Goal: Transaction & Acquisition: Purchase product/service

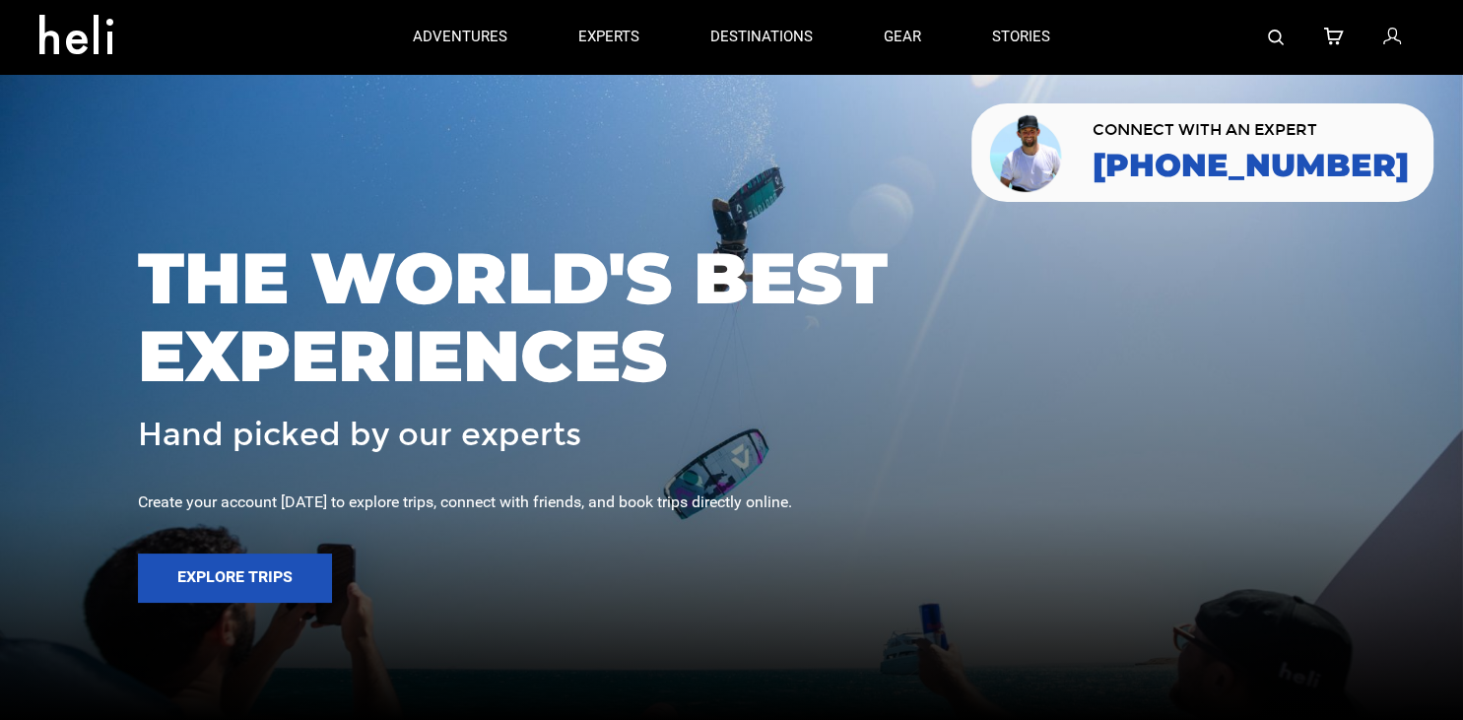
click at [1397, 39] on icon at bounding box center [1391, 38] width 18 height 26
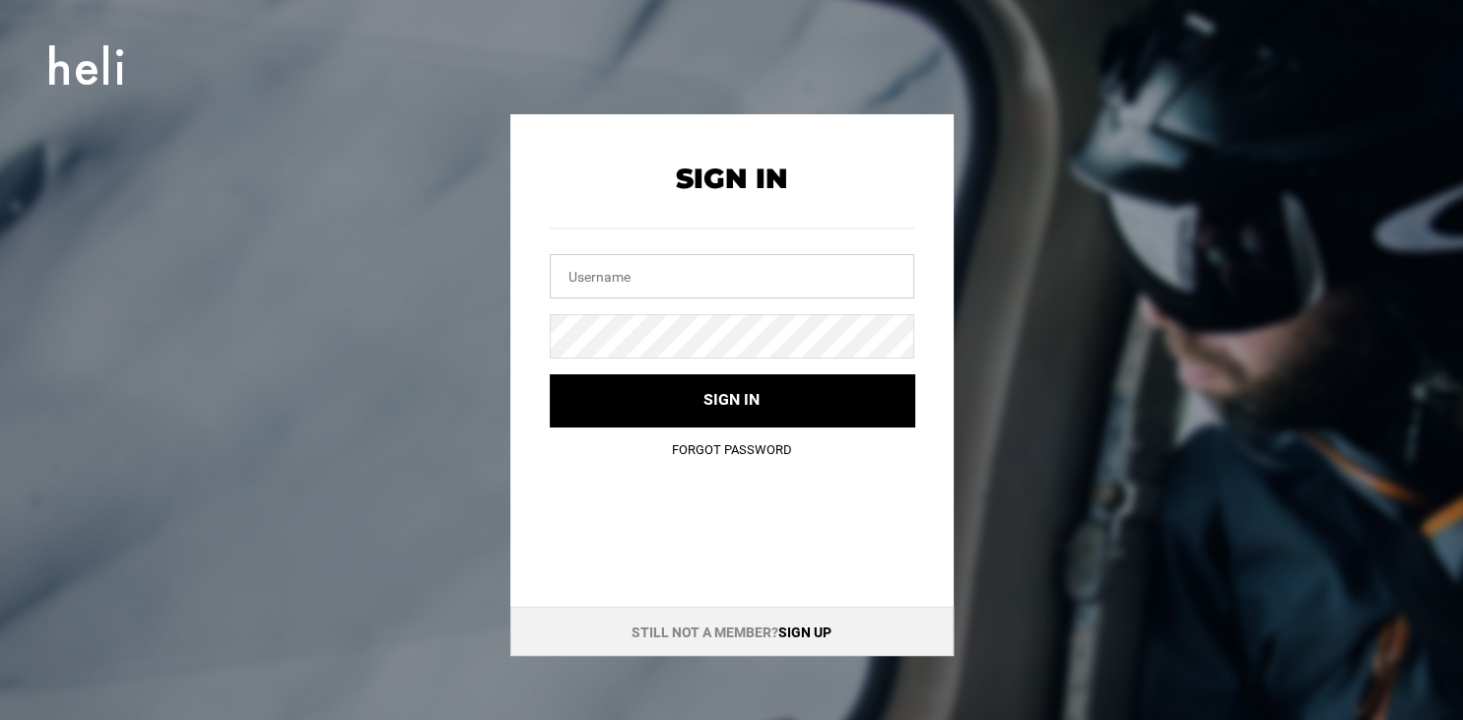
click at [634, 288] on input "text" at bounding box center [732, 276] width 364 height 44
click at [550, 374] on button "Sign in" at bounding box center [732, 400] width 364 height 52
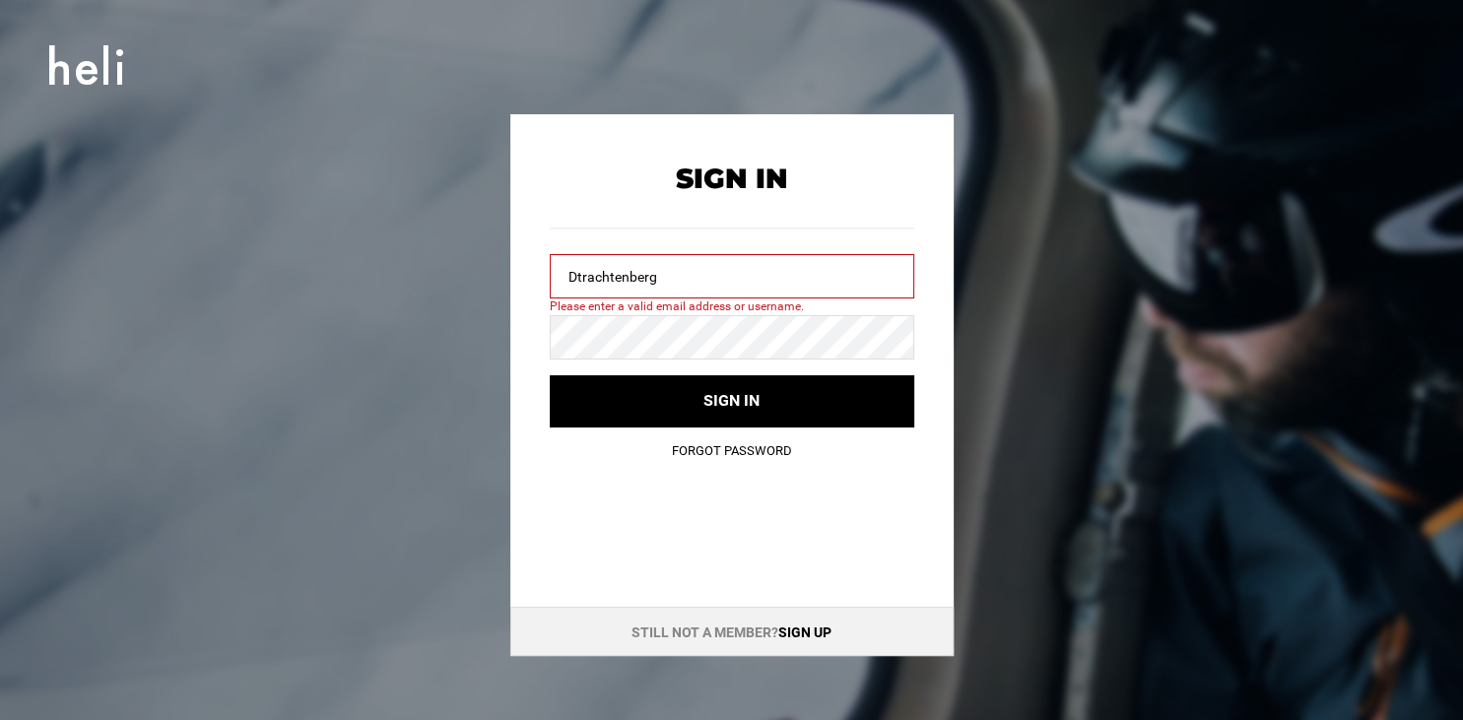
click at [657, 282] on input "Dtrachtenberg" at bounding box center [732, 276] width 364 height 44
click at [498, 262] on div "Sign In Dtrachtenberg Please enter a valid email address or username. Sign in F…" at bounding box center [732, 385] width 887 height 542
drag, startPoint x: 652, startPoint y: 278, endPoint x: 472, endPoint y: 295, distance: 181.0
click at [550, 280] on input "Dtrachtenberg" at bounding box center [732, 276] width 364 height 44
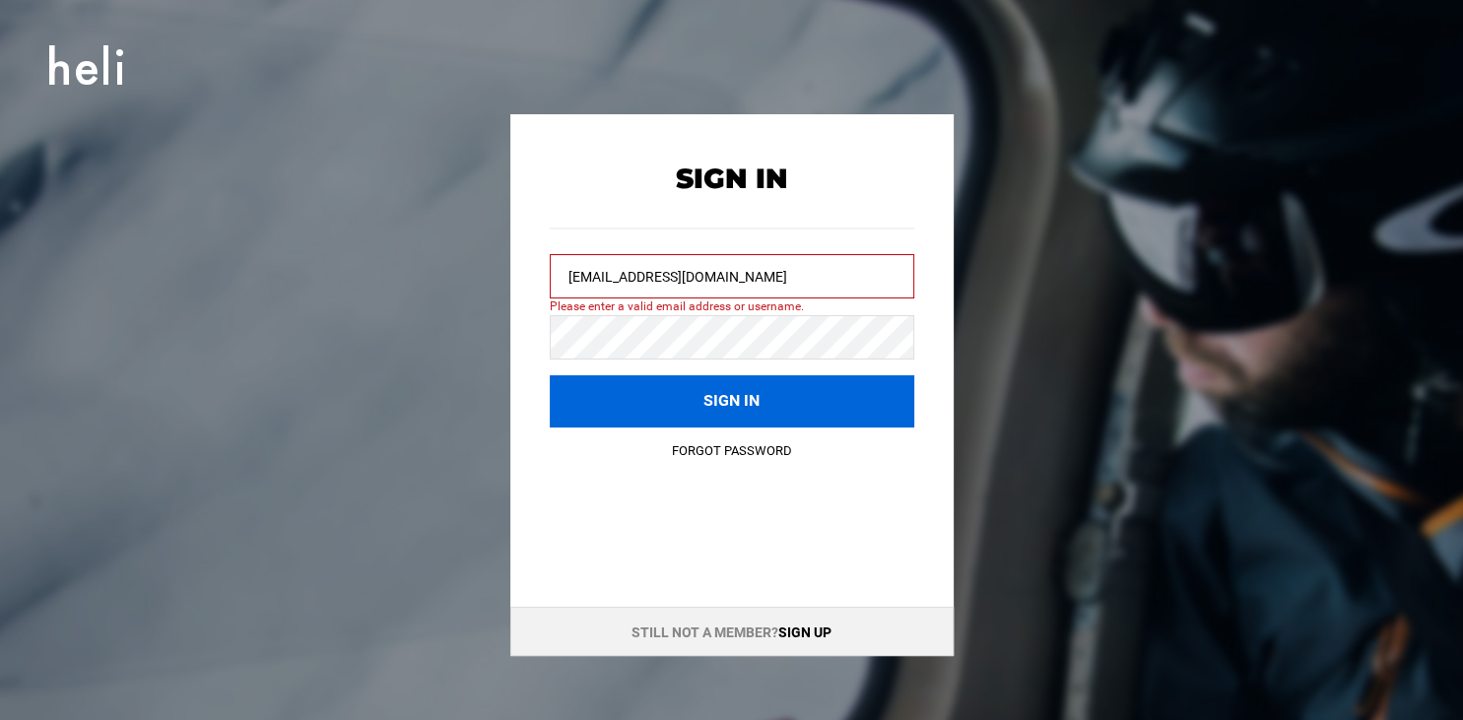
type input "[EMAIL_ADDRESS][DOMAIN_NAME]"
click at [627, 394] on button "Sign in" at bounding box center [732, 401] width 364 height 52
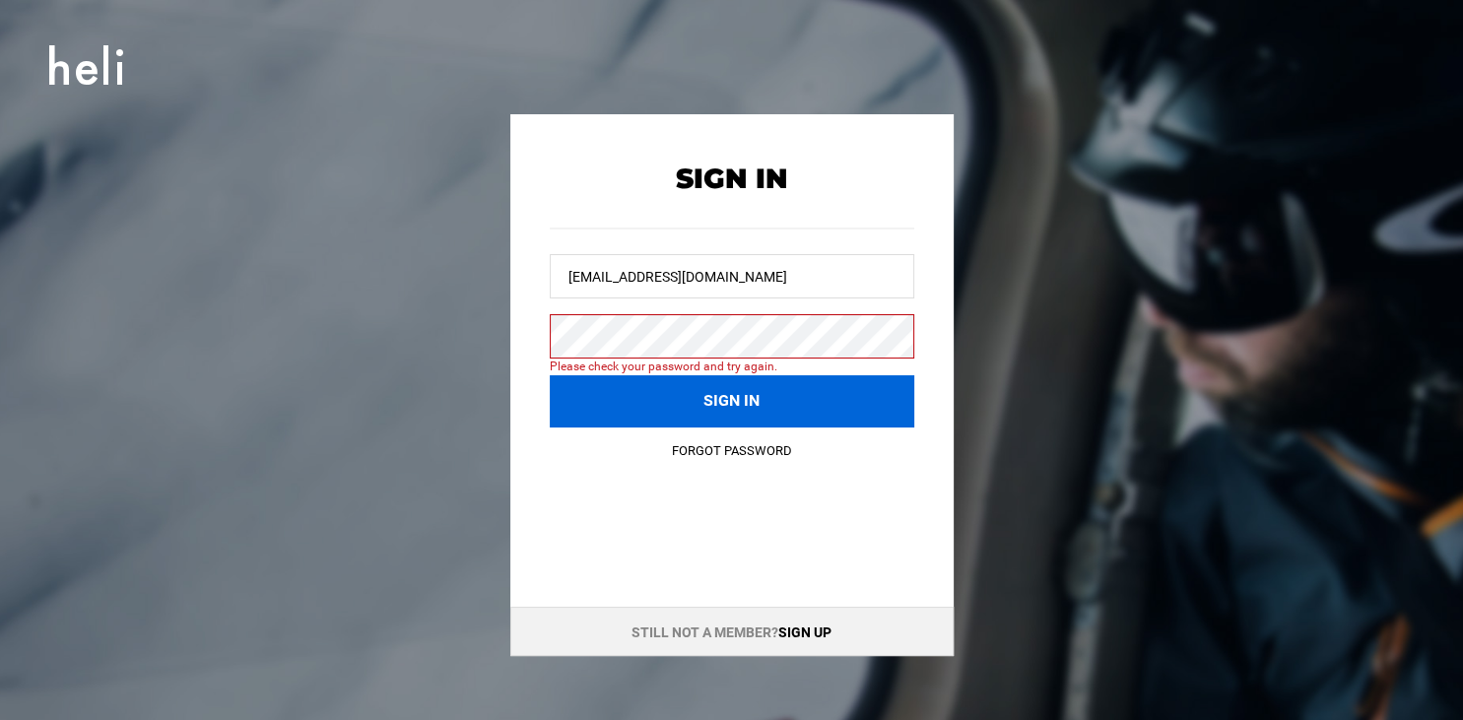
click at [681, 401] on button "Sign in" at bounding box center [732, 401] width 364 height 52
click at [550, 375] on button "Sign in" at bounding box center [732, 401] width 364 height 52
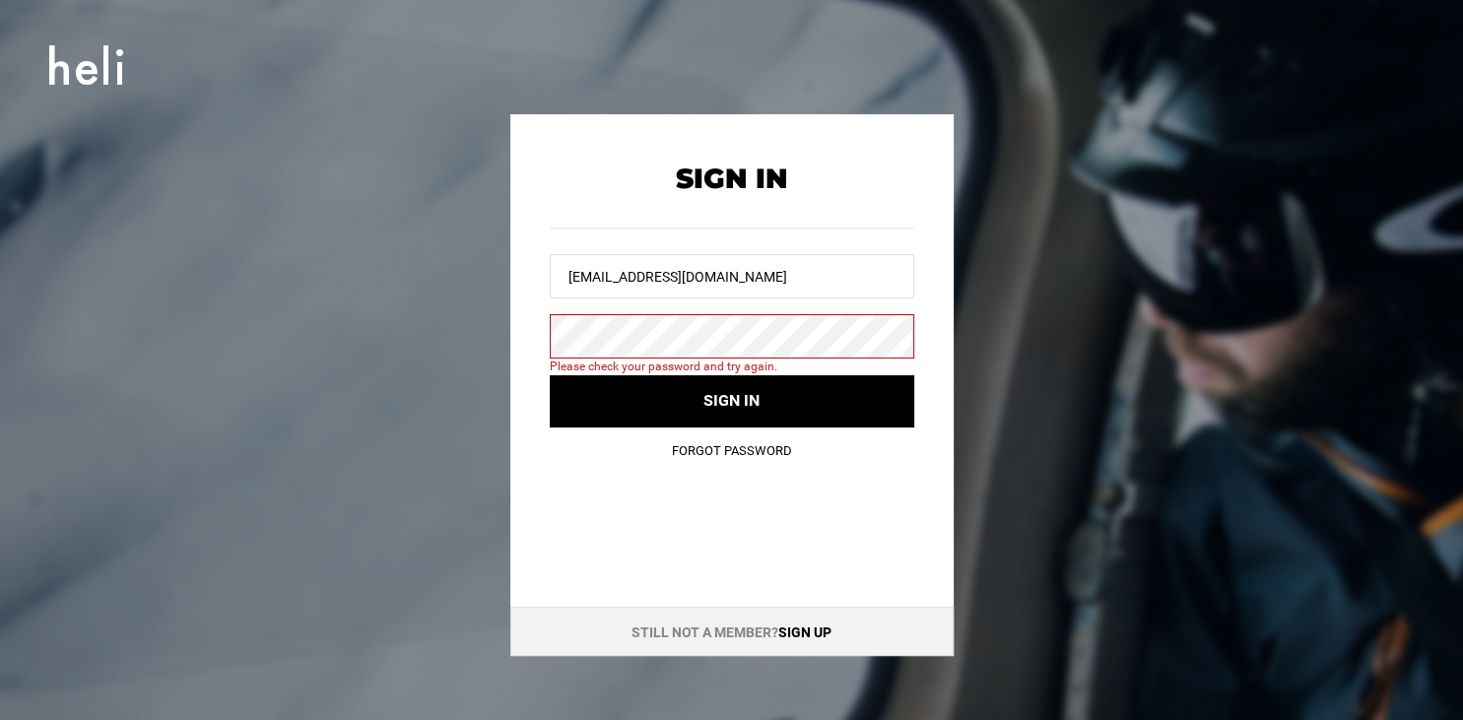
click at [699, 447] on link "Forgot Password" at bounding box center [732, 450] width 120 height 15
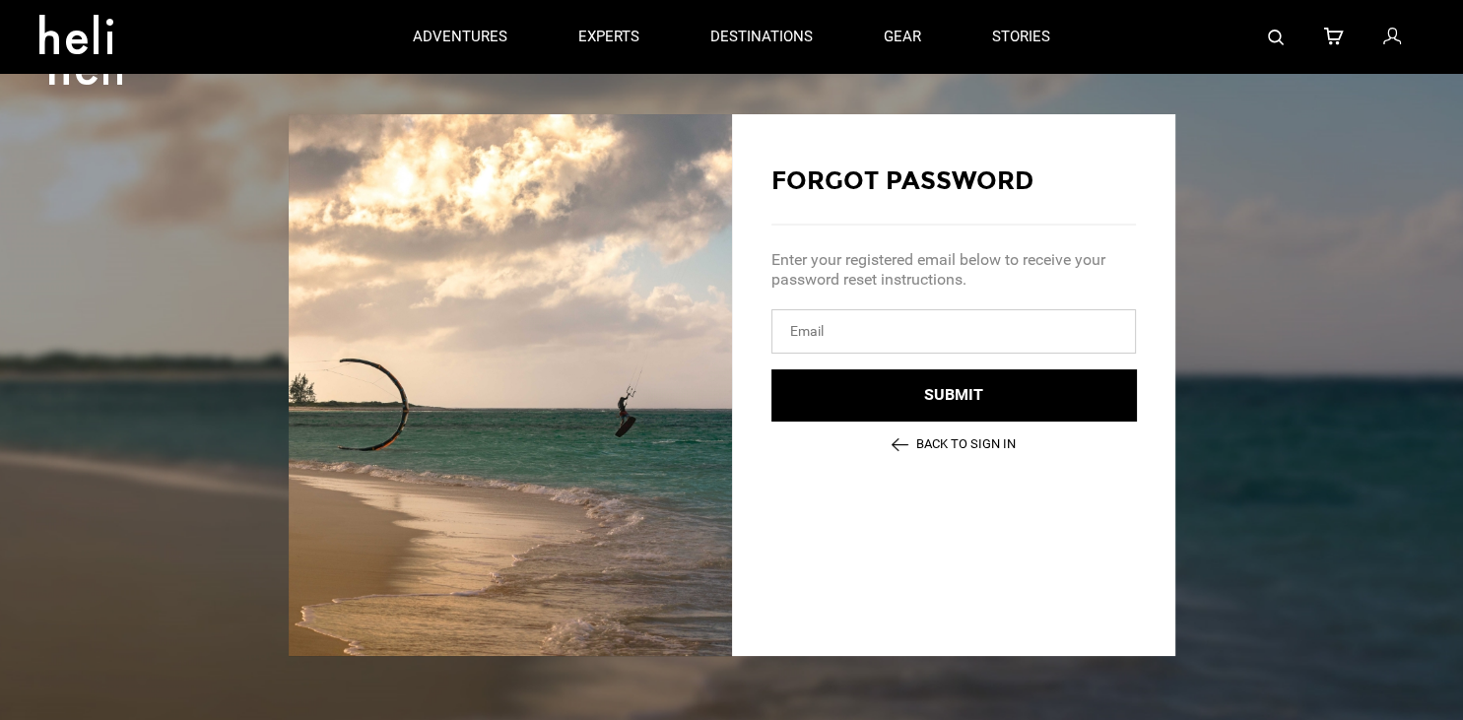
click at [810, 336] on input "email" at bounding box center [953, 331] width 364 height 44
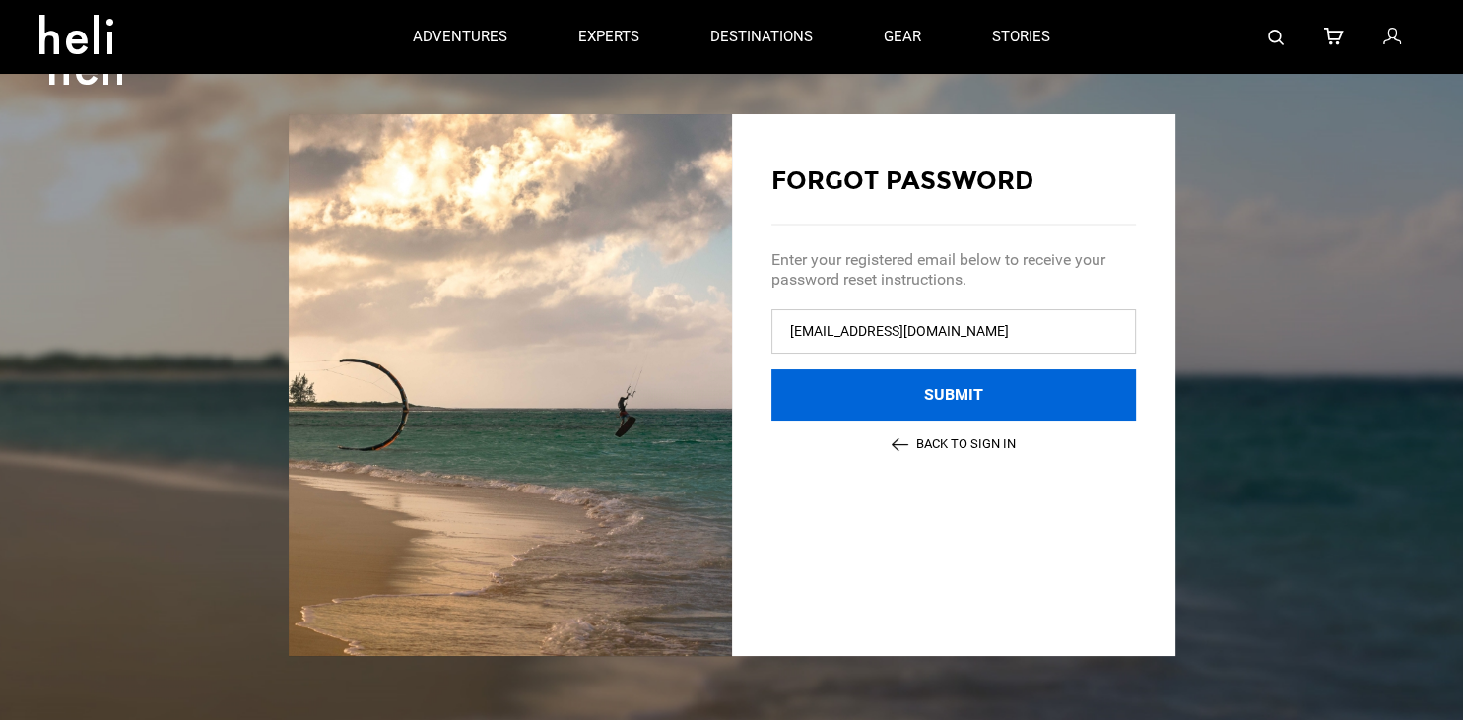
type input "[EMAIL_ADDRESS][DOMAIN_NAME]"
click at [1062, 401] on button "Submit" at bounding box center [953, 395] width 364 height 52
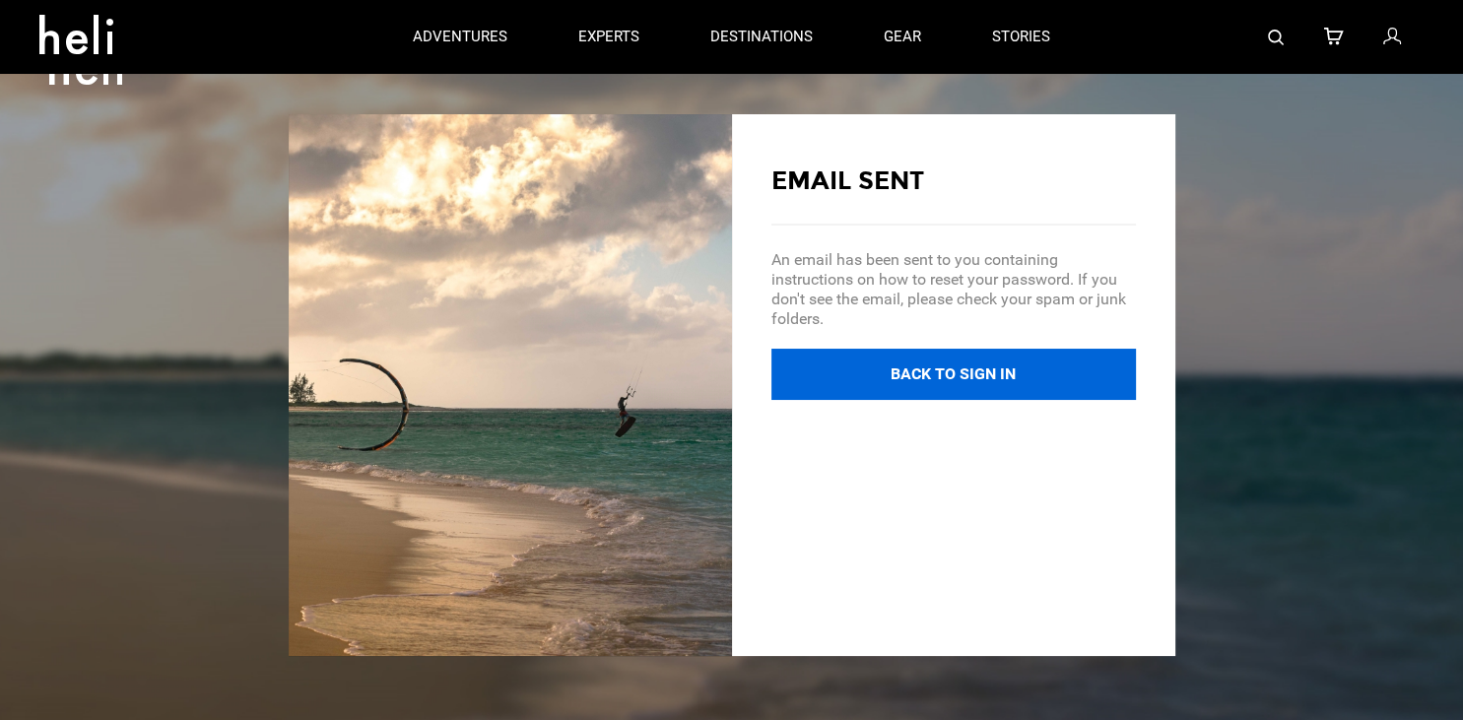
click at [880, 372] on button "Back to Sign In" at bounding box center [953, 375] width 364 height 52
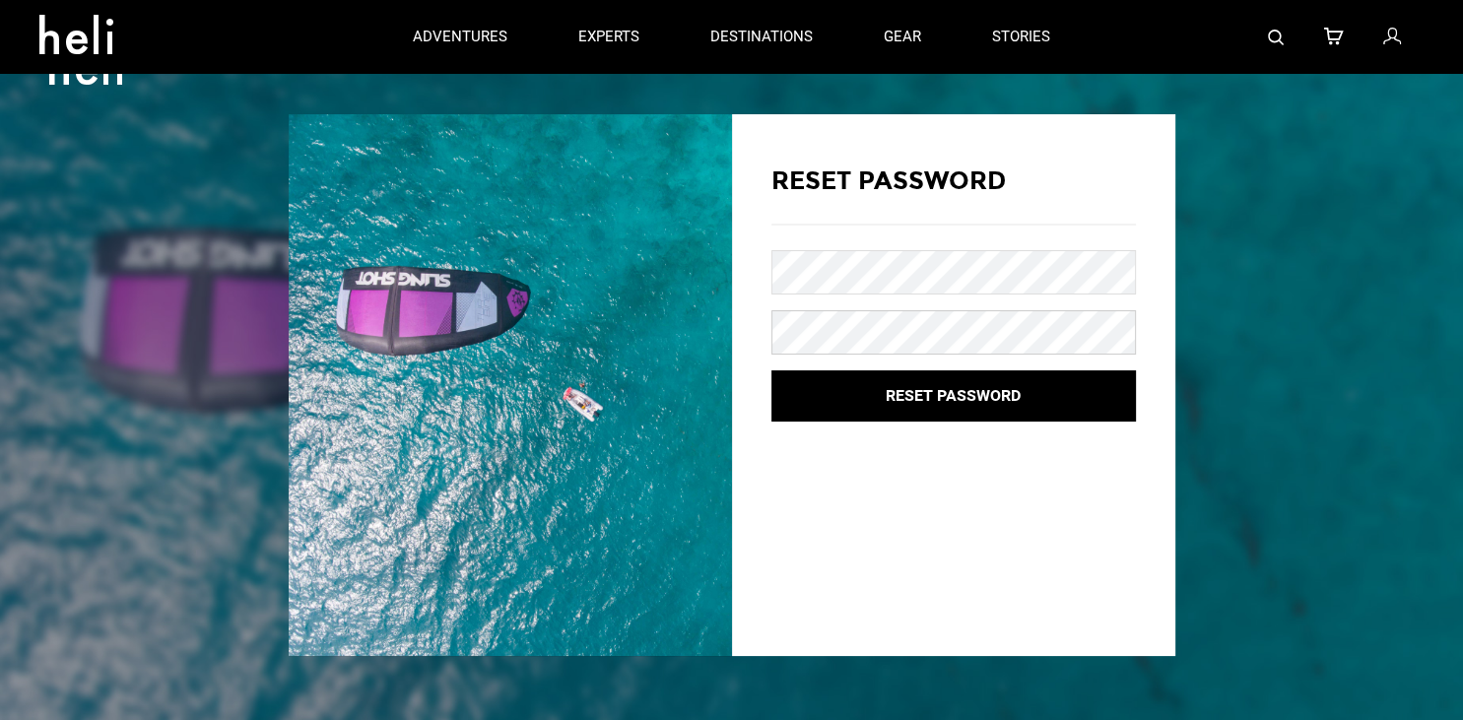
click at [771, 370] on button "Reset Password" at bounding box center [953, 396] width 364 height 52
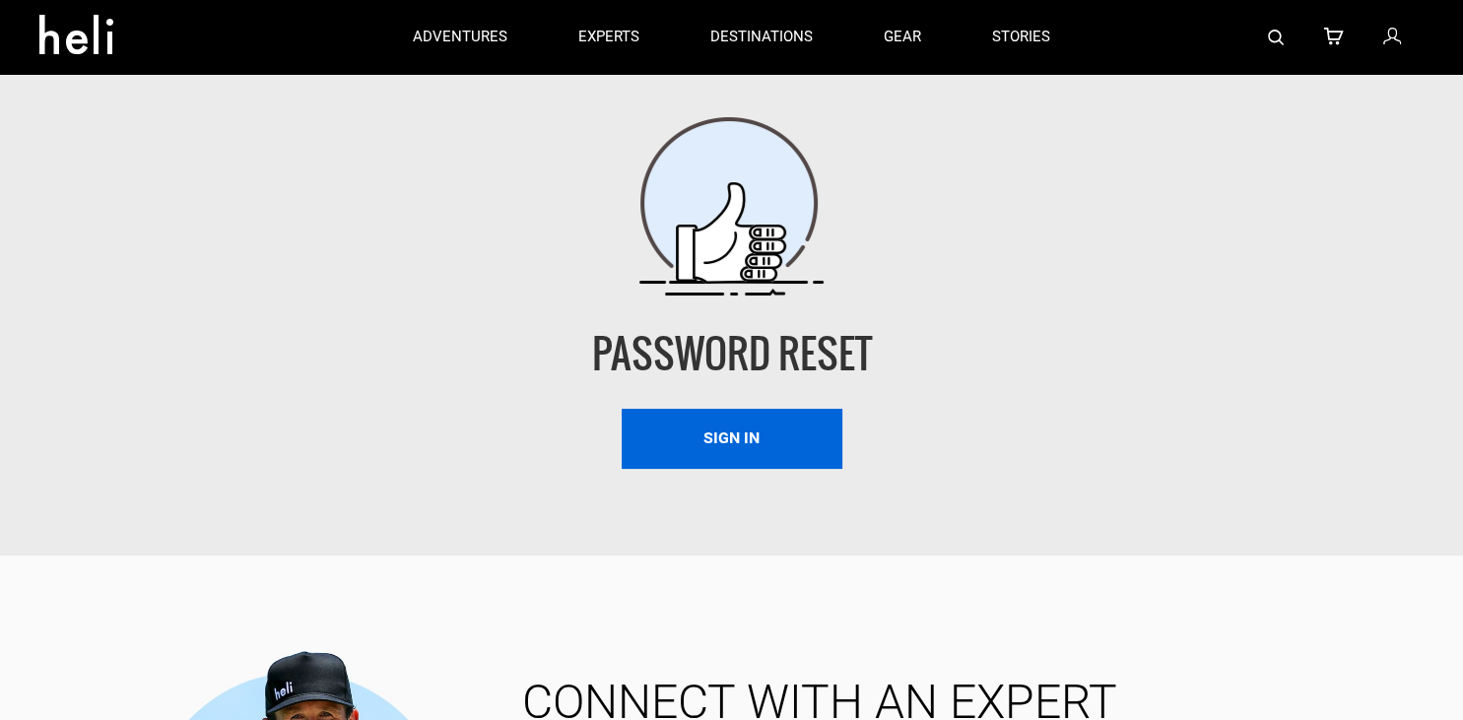
click at [778, 451] on link "Sign In" at bounding box center [732, 439] width 221 height 60
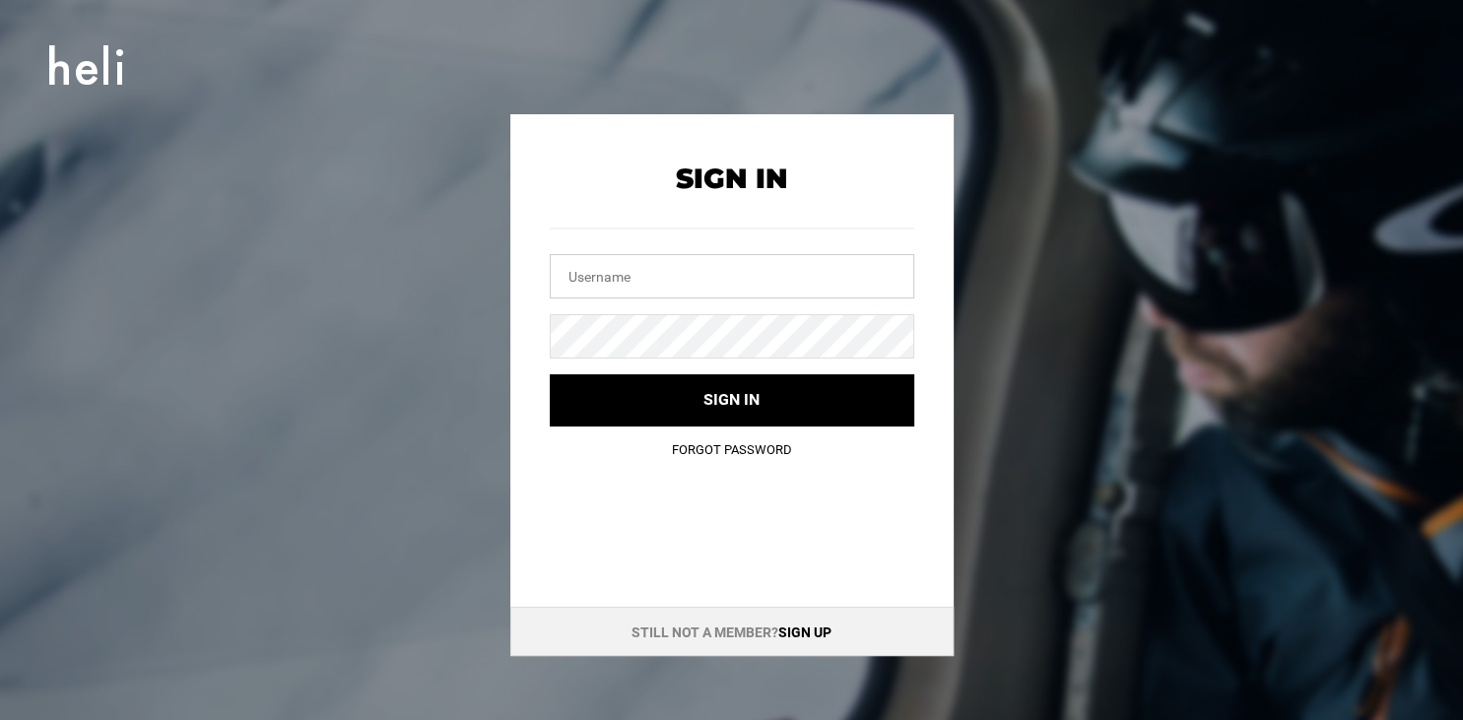
click at [663, 285] on input "text" at bounding box center [732, 276] width 364 height 44
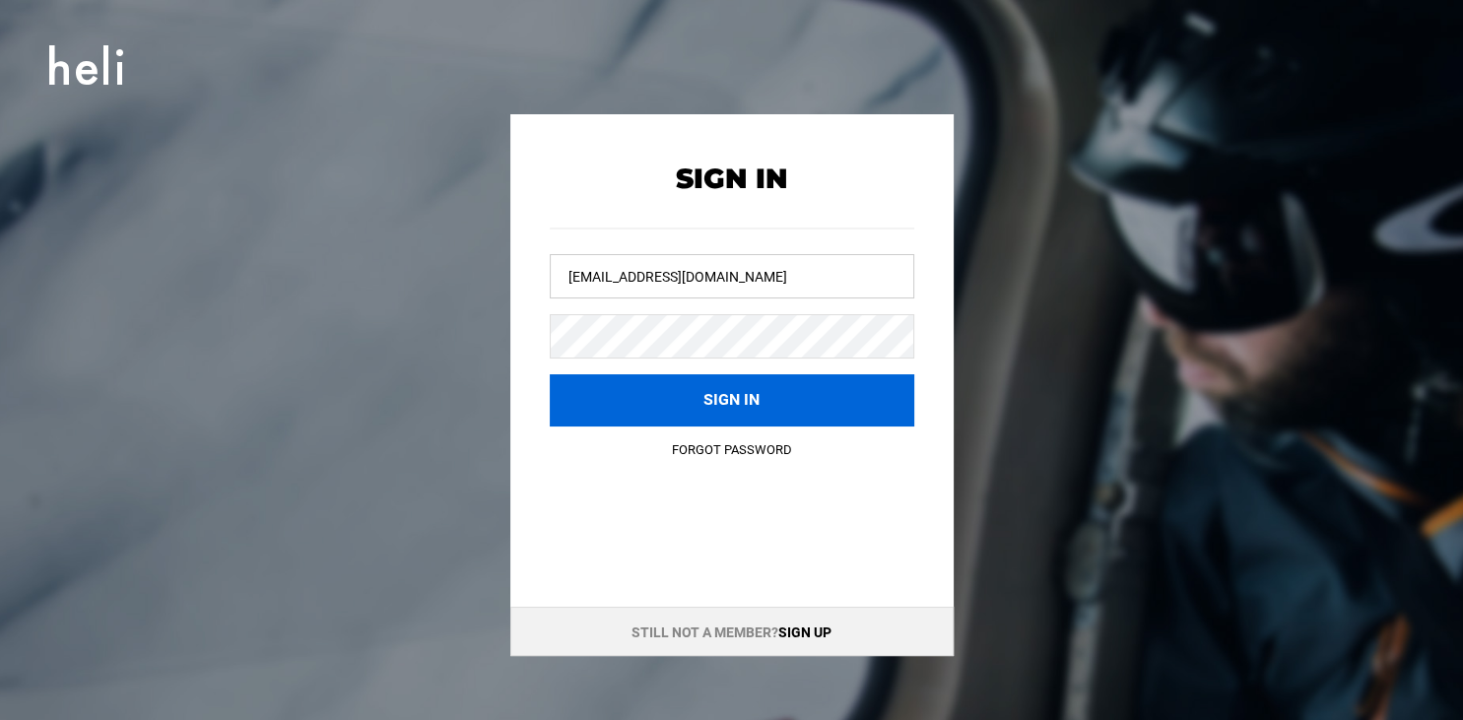
type input "[EMAIL_ADDRESS][DOMAIN_NAME]"
click at [596, 404] on button "Sign in" at bounding box center [732, 400] width 364 height 52
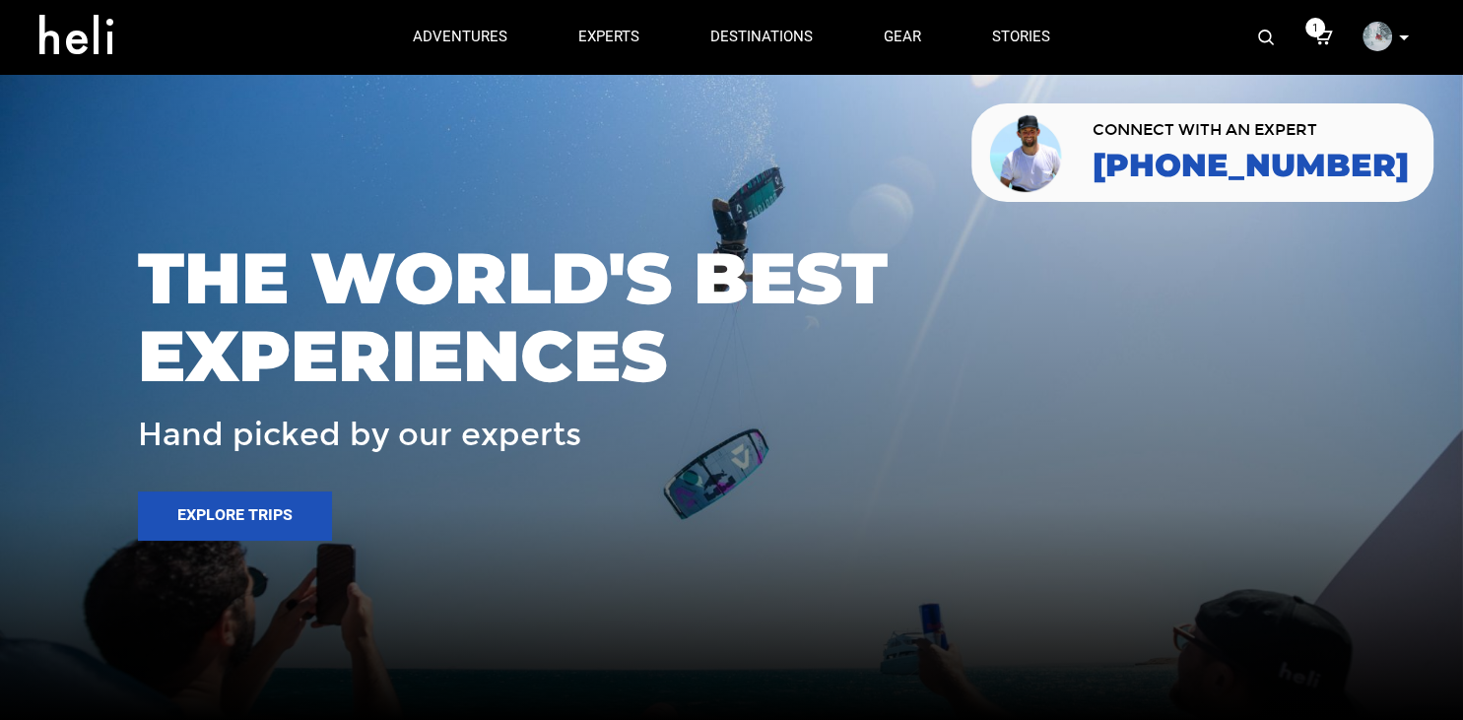
click at [1330, 41] on icon at bounding box center [1323, 38] width 20 height 26
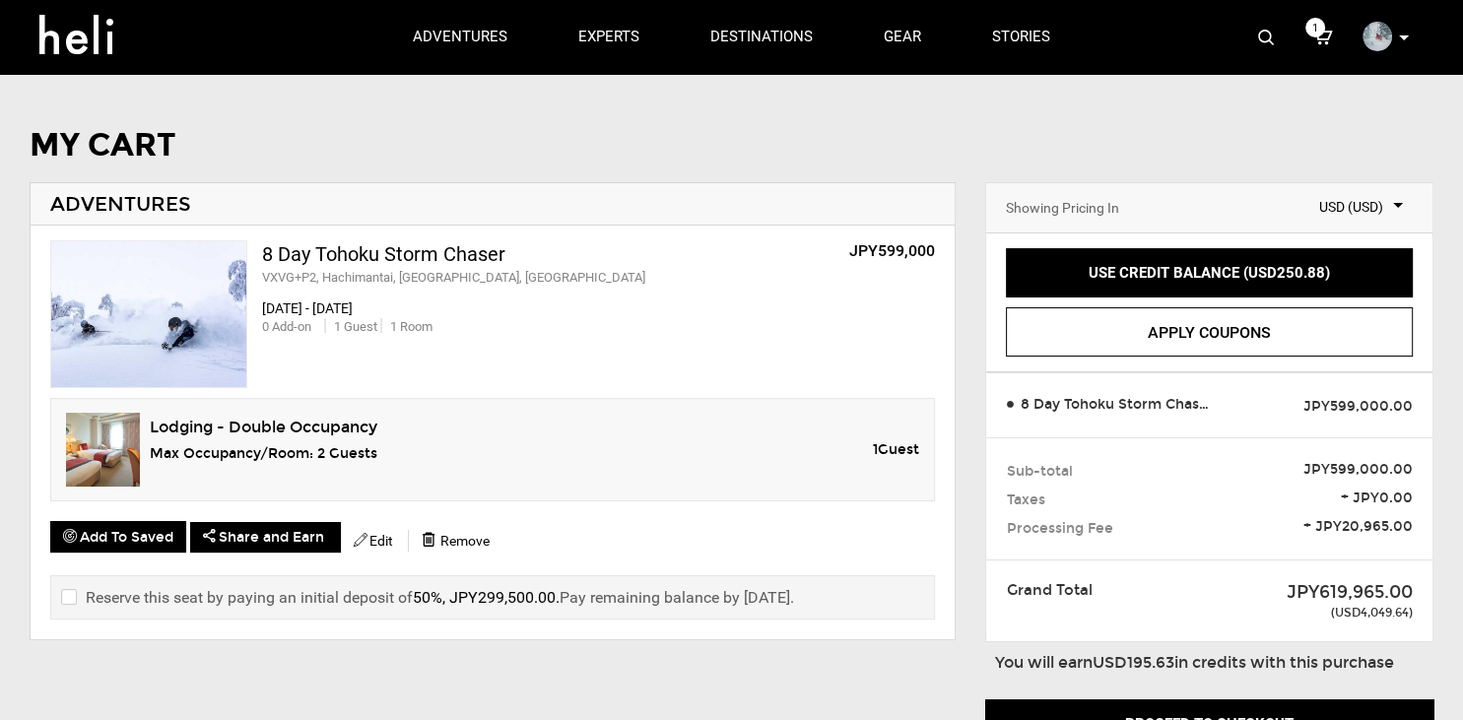
click at [525, 495] on div "Lodging - Double Occupancy Max Occupancy/Room: 2 Guest s 1 Guest" at bounding box center [492, 449] width 885 height 103
click at [1405, 41] on p at bounding box center [1403, 38] width 12 height 23
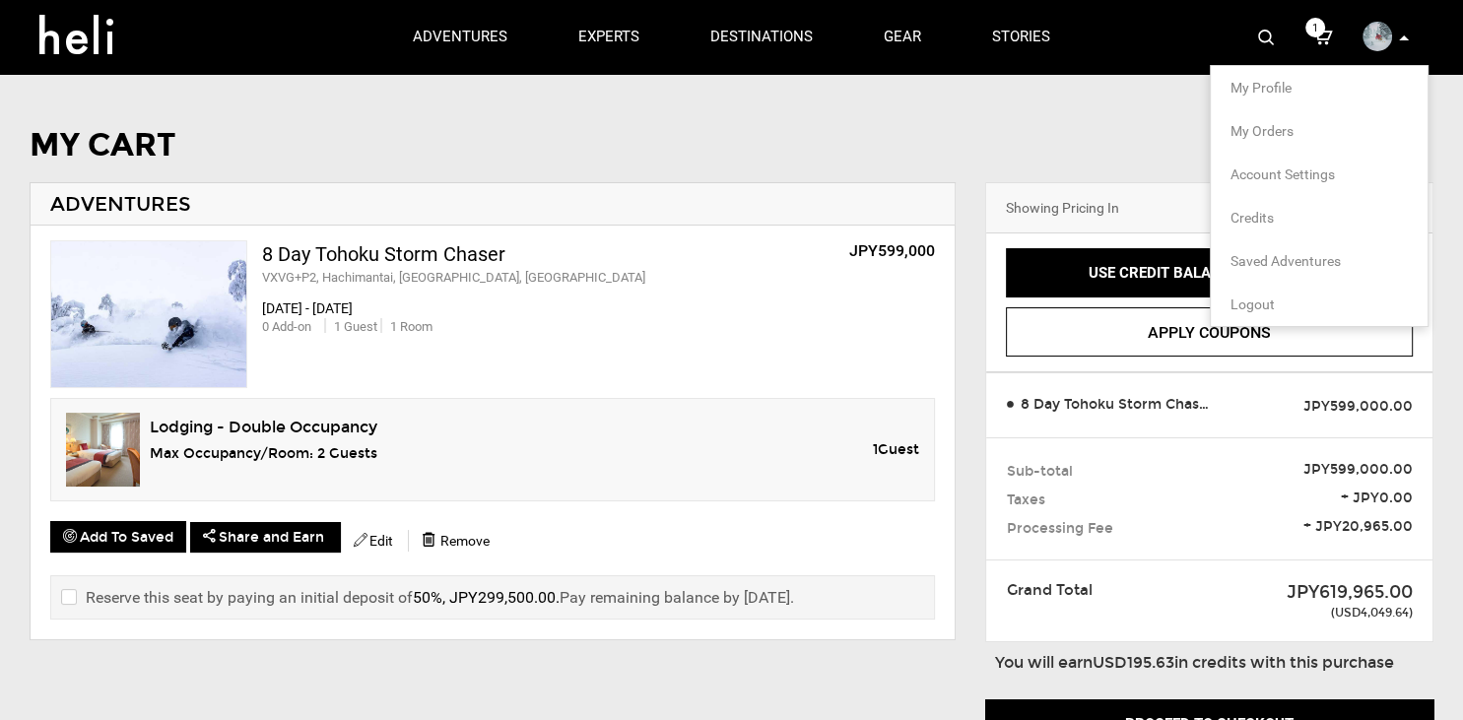
click at [1253, 135] on span "My Orders" at bounding box center [1261, 131] width 63 height 16
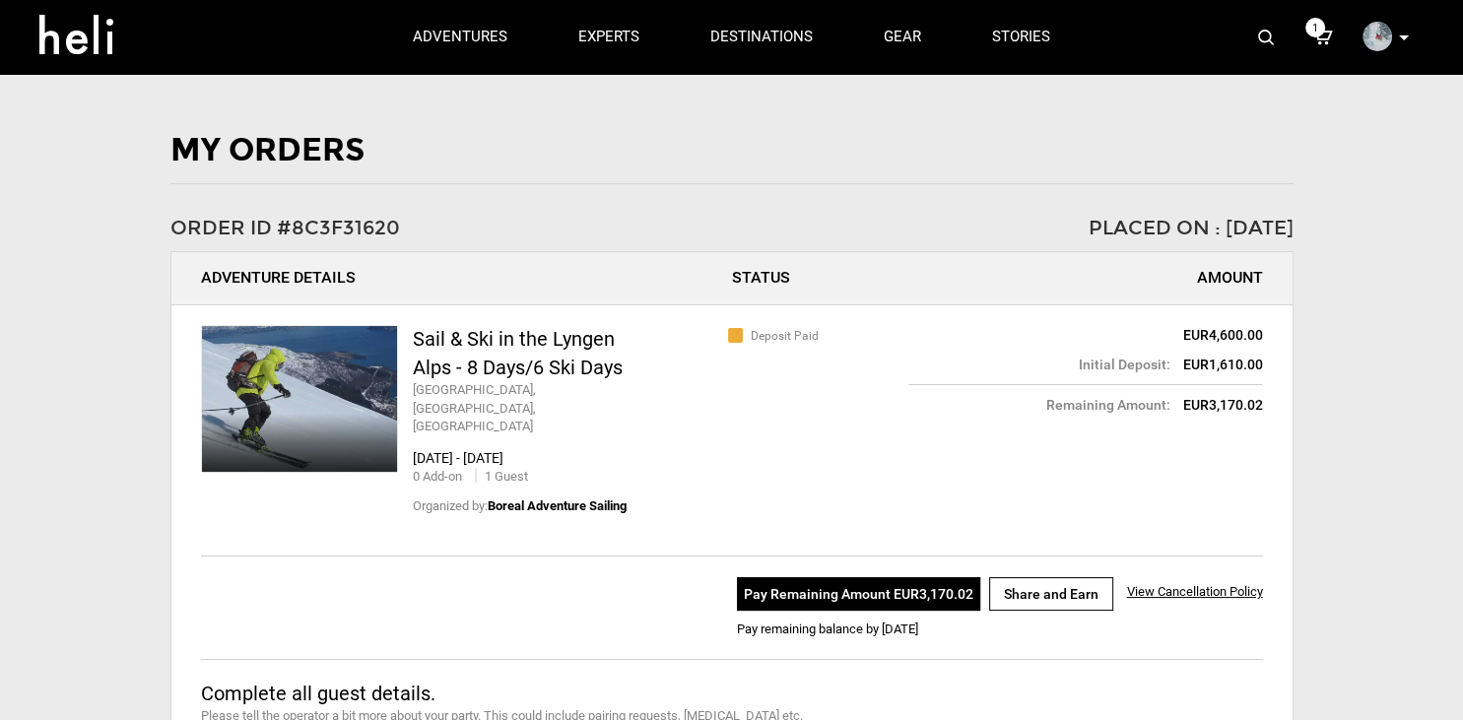
click at [1405, 37] on icon at bounding box center [1404, 37] width 10 height 5
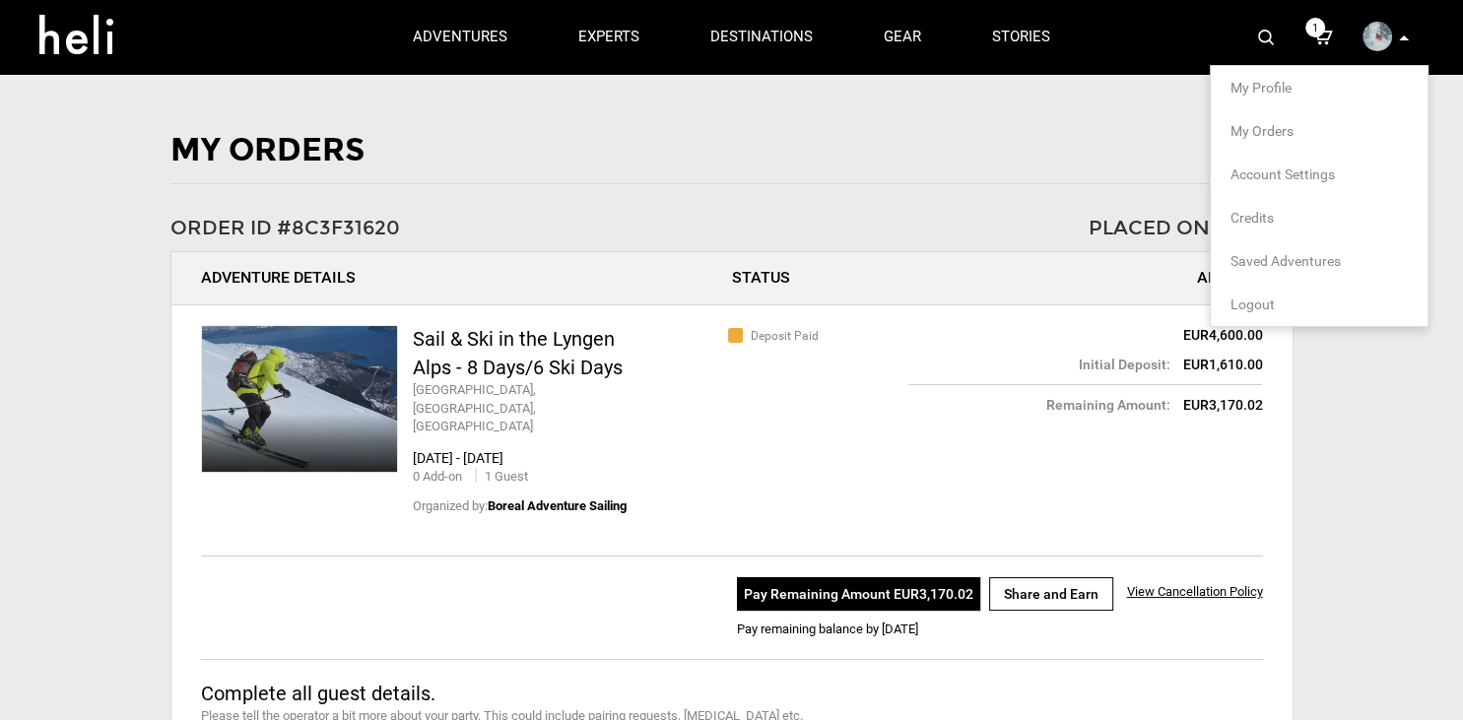
click at [1316, 43] on icon at bounding box center [1323, 38] width 20 height 26
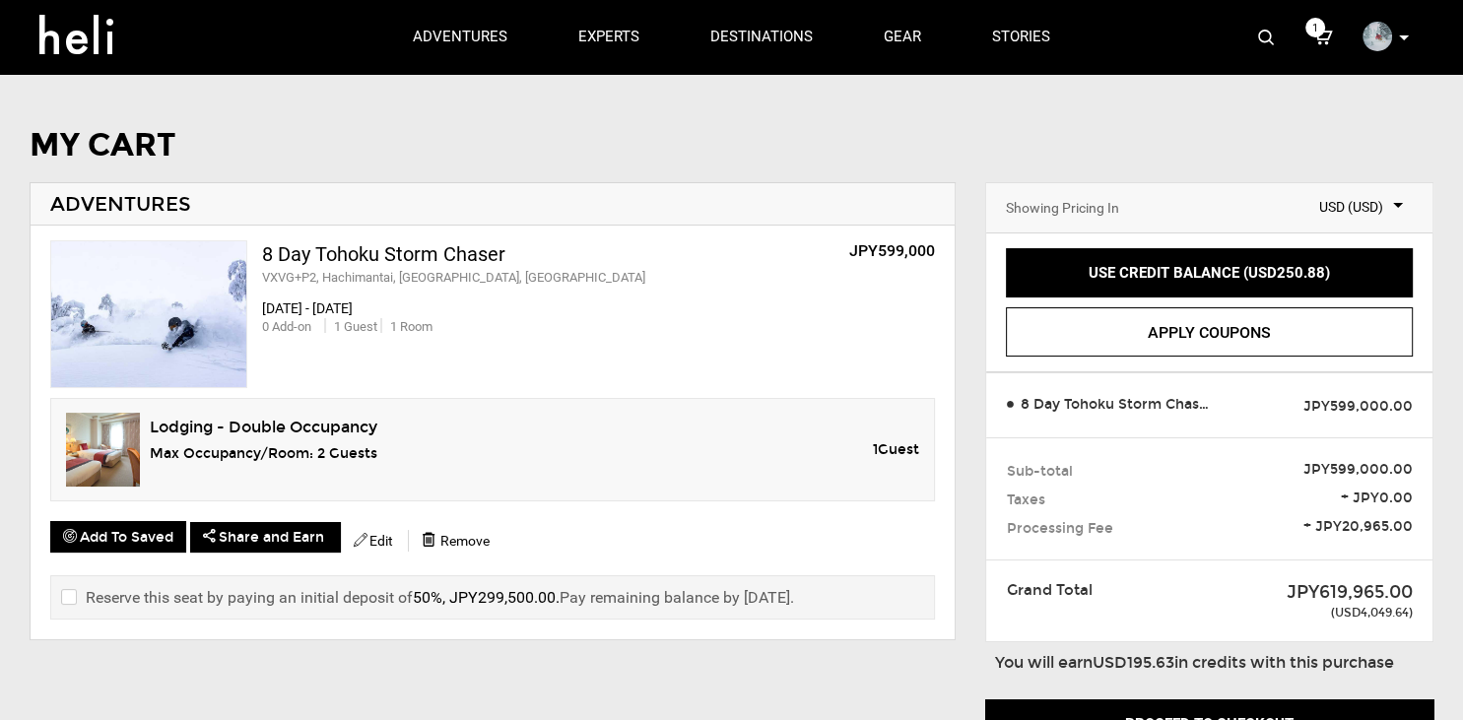
click at [387, 628] on div "8 Day Tohoku Storm Chaser VXVG+P2, Hachimantai, Iwate, Japan JPY599,000 Jan 8, …" at bounding box center [493, 433] width 924 height 415
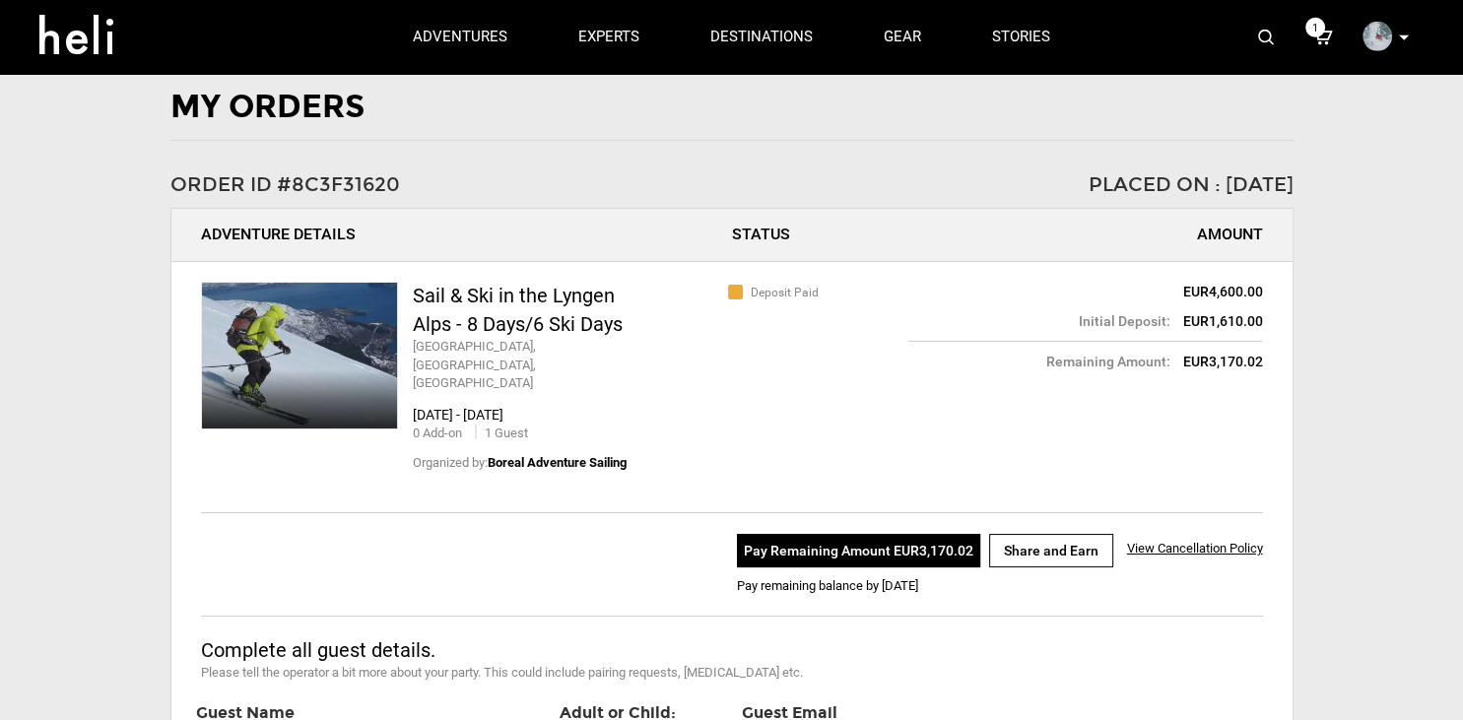
scroll to position [103, 0]
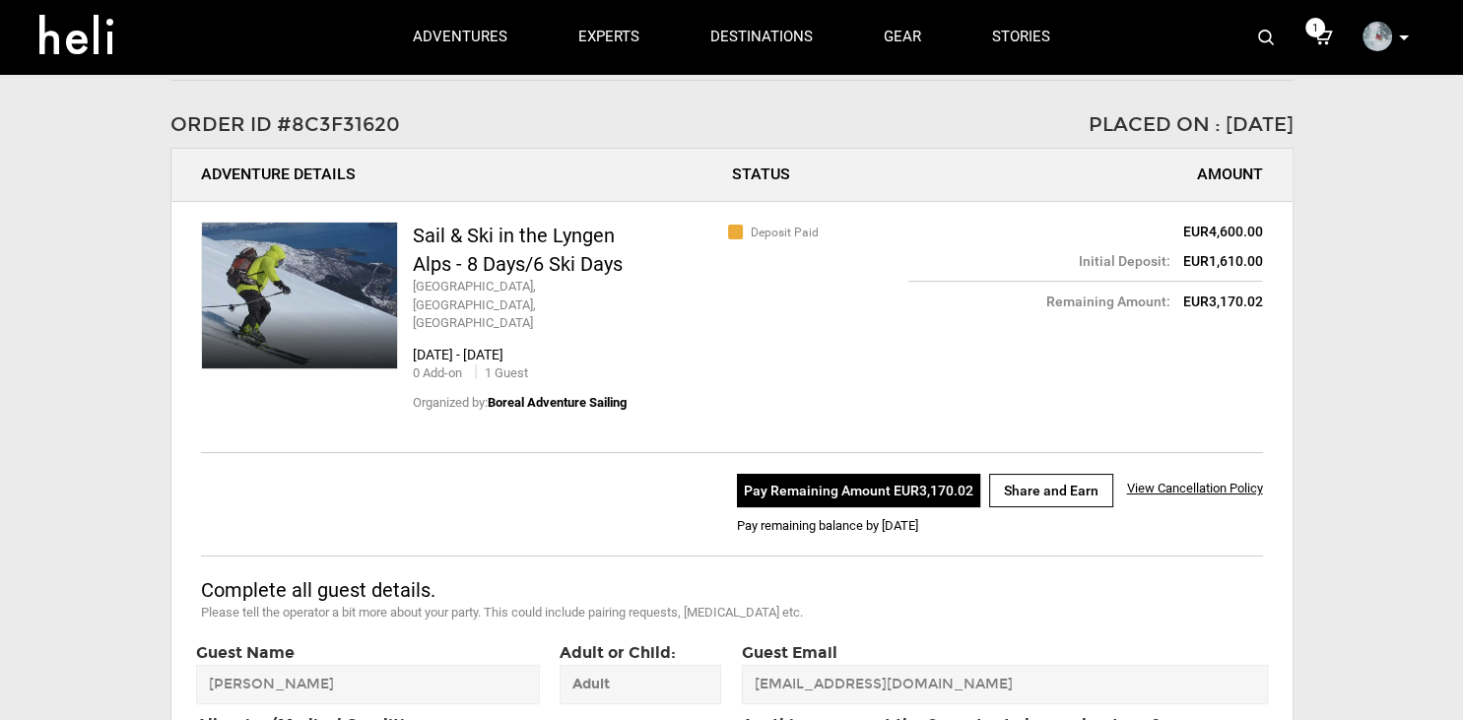
click at [1306, 29] on span "1" at bounding box center [1315, 28] width 20 height 20
